Goal: Information Seeking & Learning: Learn about a topic

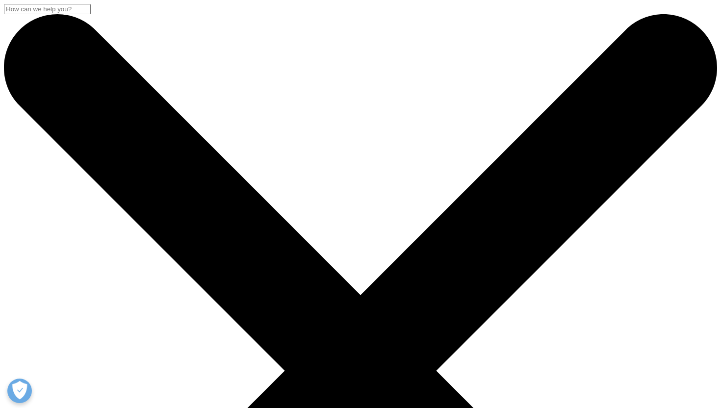
scroll to position [542, 579]
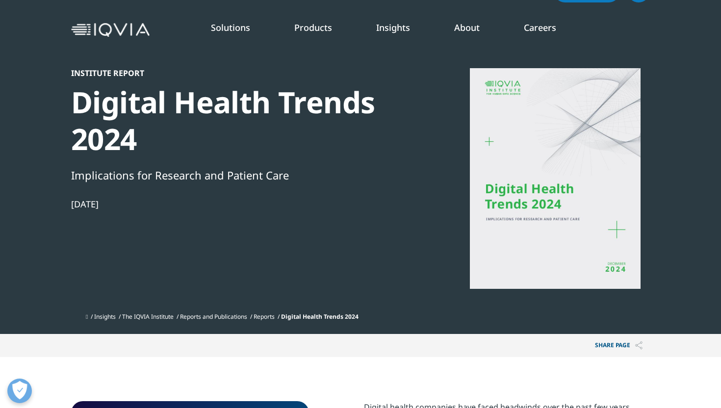
scroll to position [542, 579]
click at [210, 116] on p "An in-depth exploration of the global healthcare ecosystem with timely research…" at bounding box center [237, 121] width 135 height 52
click at [208, 149] on link "SEE LATEST REPORTS" at bounding box center [240, 151] width 140 height 8
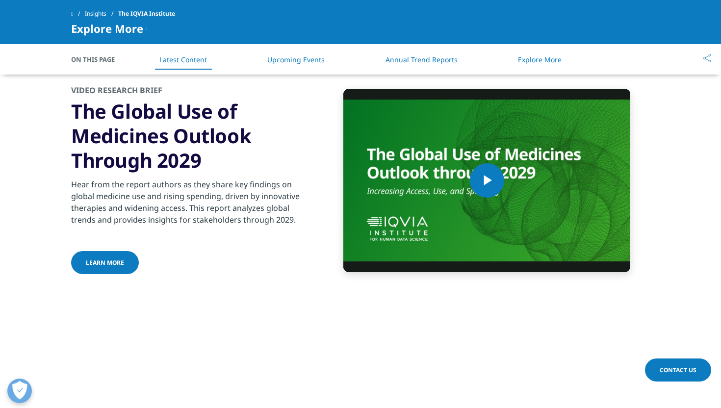
scroll to position [1733, 0]
